Goal: Transaction & Acquisition: Purchase product/service

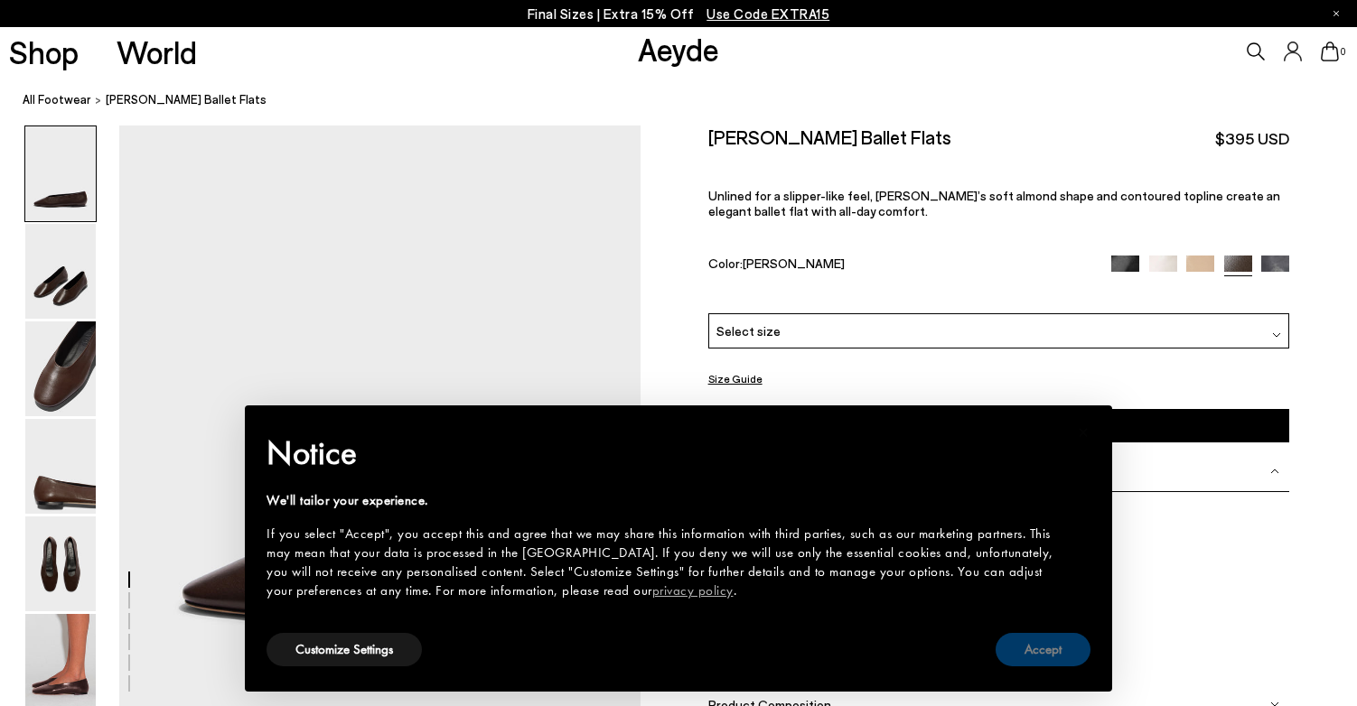
click at [1068, 649] on button "Accept" at bounding box center [1042, 649] width 95 height 33
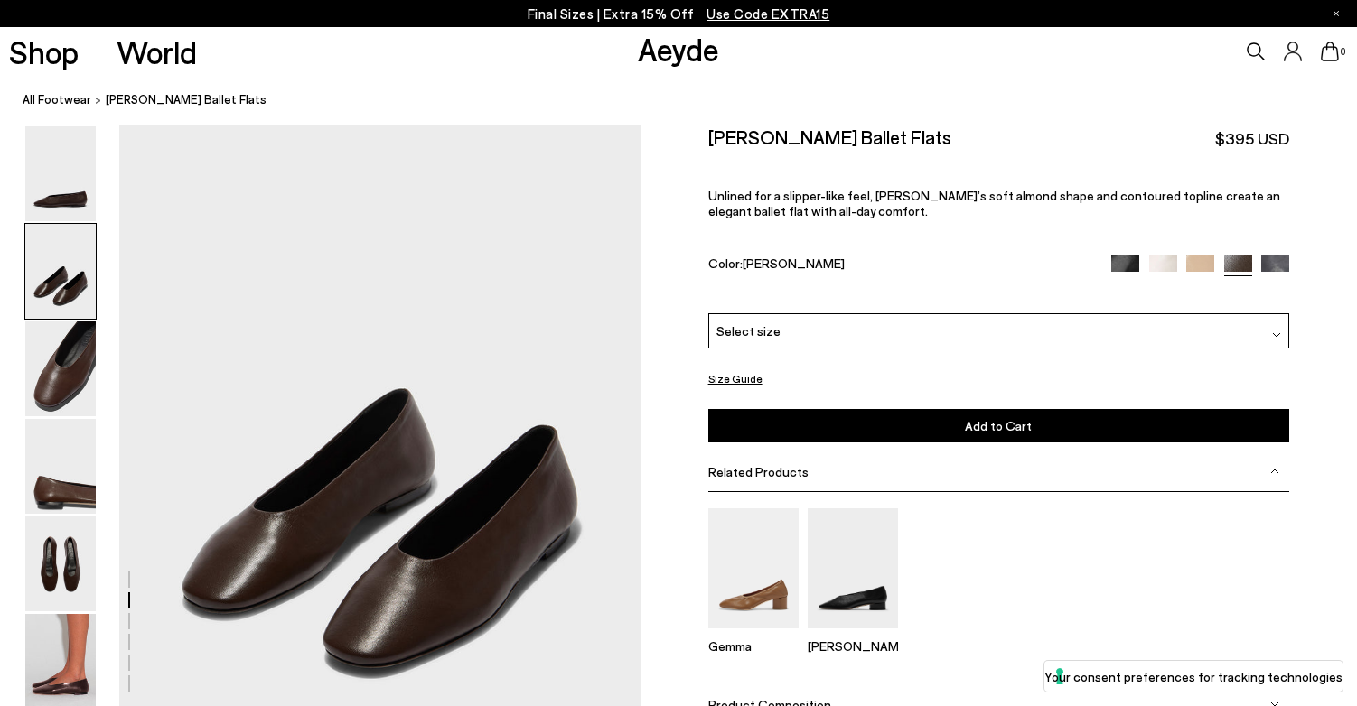
scroll to position [647, 0]
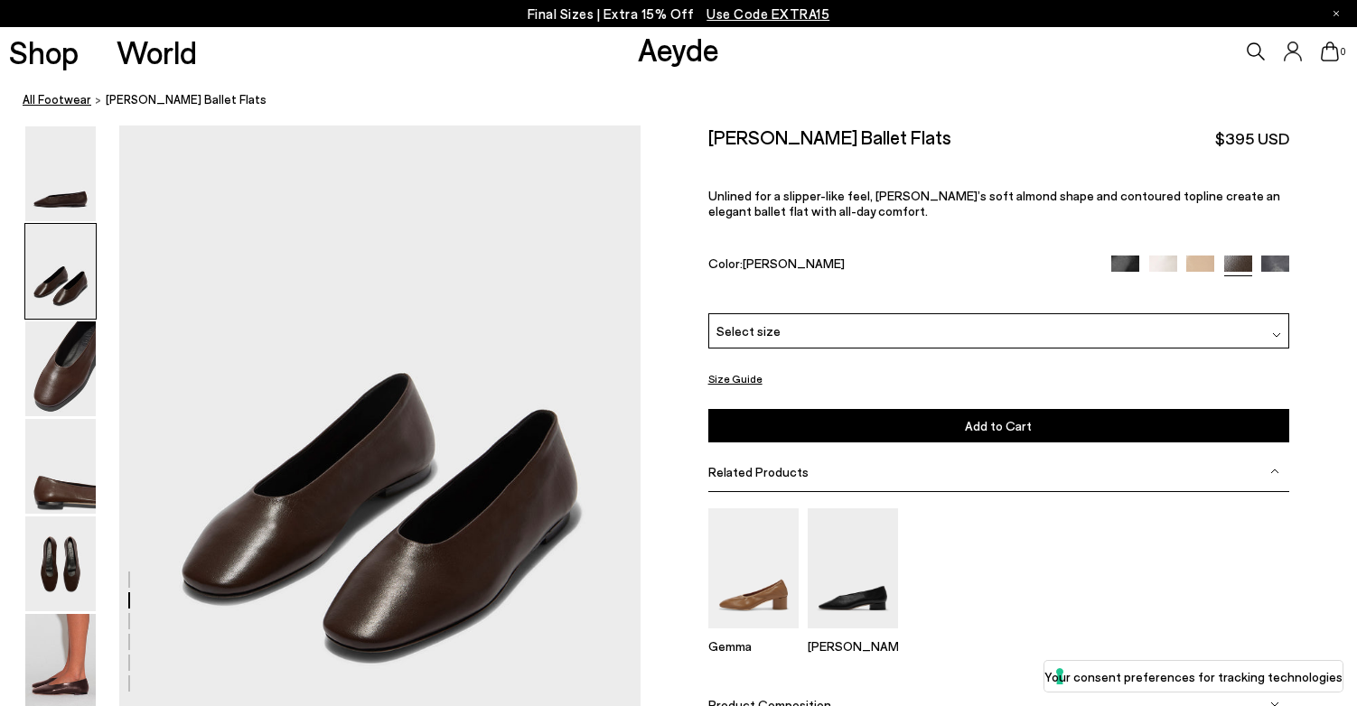
click at [61, 95] on link "All Footwear" at bounding box center [57, 99] width 69 height 19
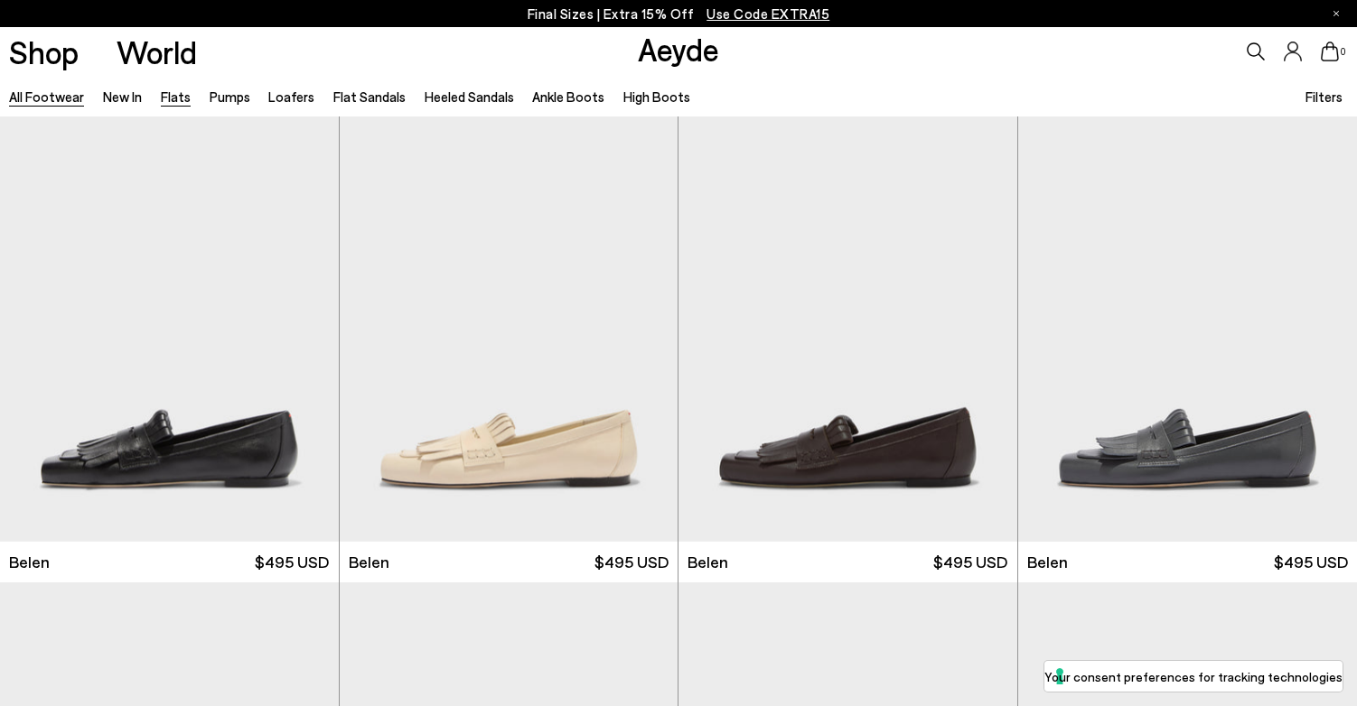
click at [173, 98] on link "Flats" at bounding box center [176, 97] width 30 height 16
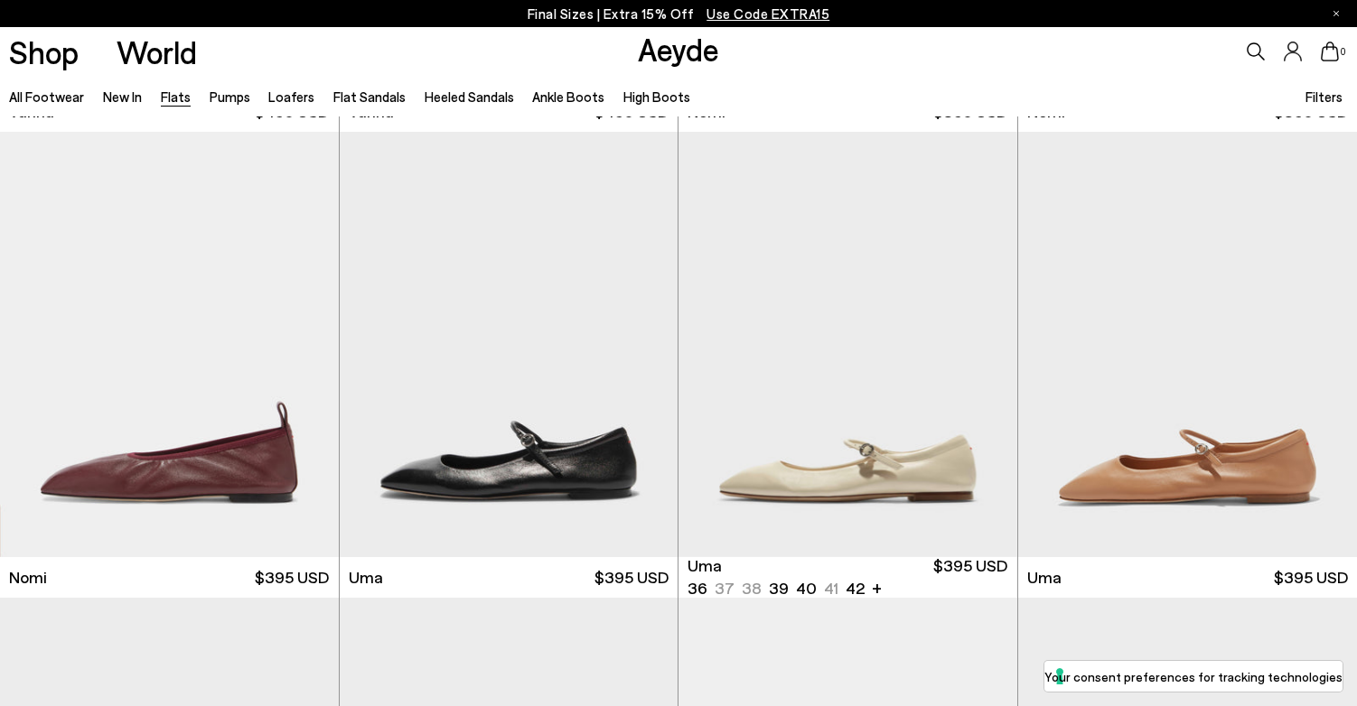
scroll to position [961, 0]
